Goal: Check status: Check status

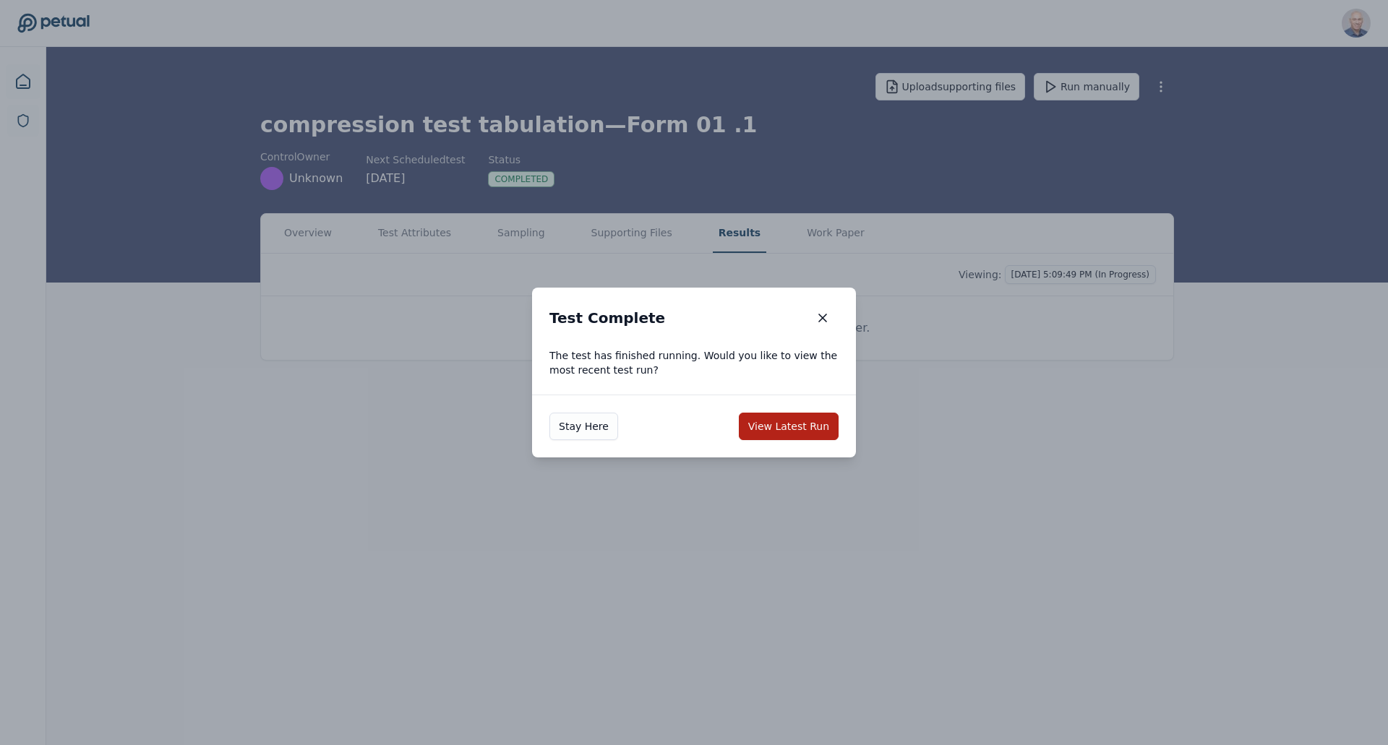
drag, startPoint x: 778, startPoint y: 429, endPoint x: 795, endPoint y: 517, distance: 89.0
click at [794, 516] on div "Test Complete Test Complete The test has finished running. Would you like to vi…" at bounding box center [694, 372] width 1388 height 745
click at [798, 429] on button "View Latest Run" at bounding box center [789, 426] width 100 height 27
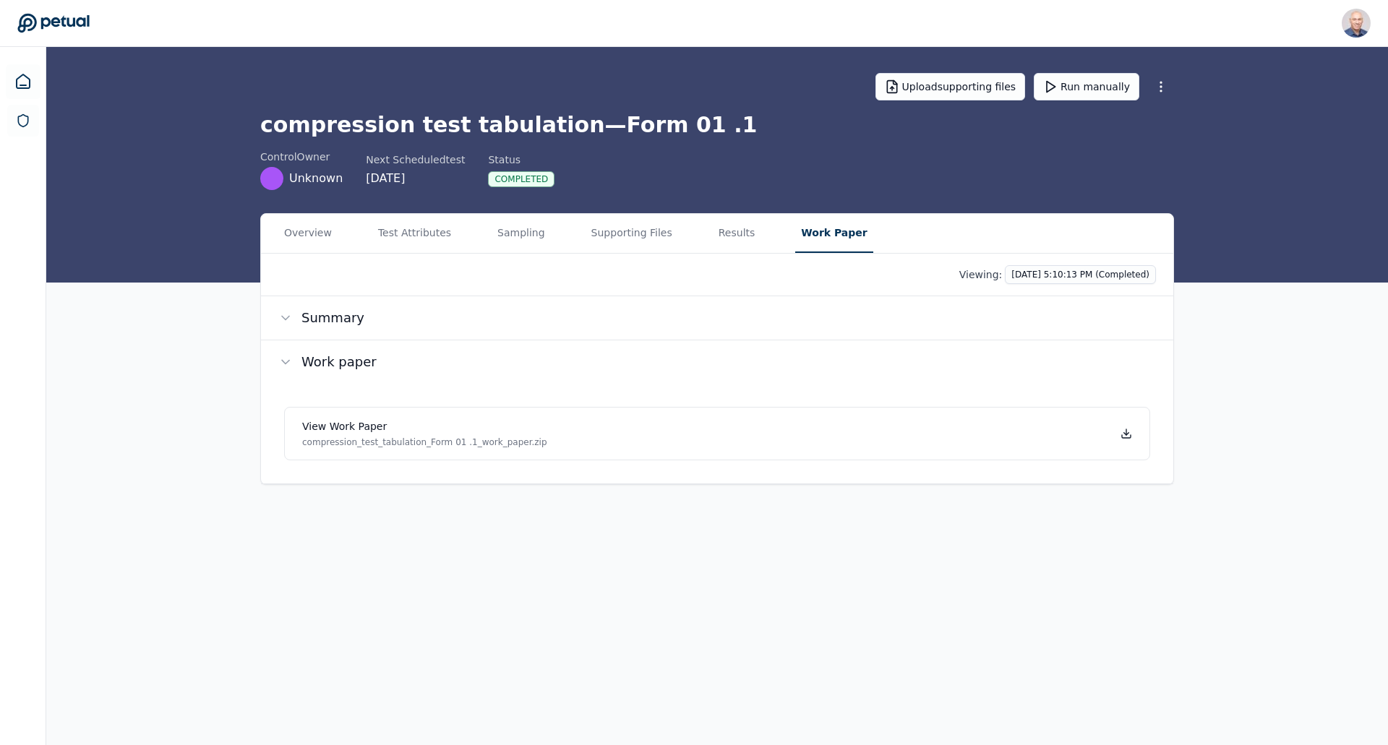
click at [813, 239] on button "Work Paper" at bounding box center [833, 233] width 77 height 39
click at [373, 434] on div "View work paper compression_test_tabulation_Form 01 .1_work_paper.zip" at bounding box center [424, 433] width 245 height 29
